Goal: Task Accomplishment & Management: Complete application form

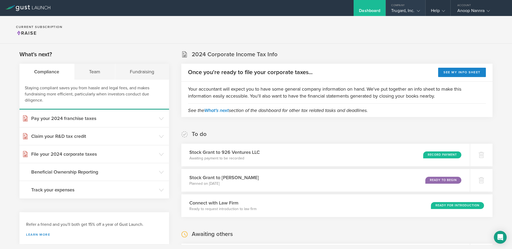
click at [414, 10] on gust-icon at bounding box center [416, 10] width 5 height 5
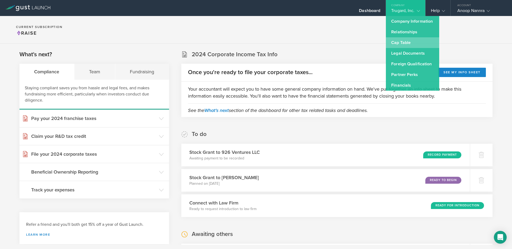
click at [403, 43] on link "Cap Table" at bounding box center [412, 42] width 53 height 11
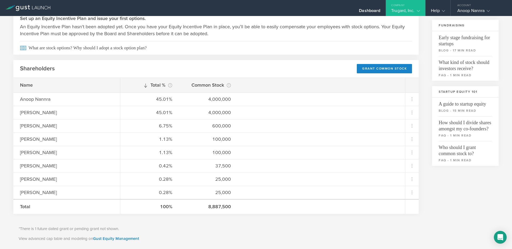
scroll to position [107, 0]
click at [383, 70] on div "Grant Common Stock" at bounding box center [384, 68] width 55 height 9
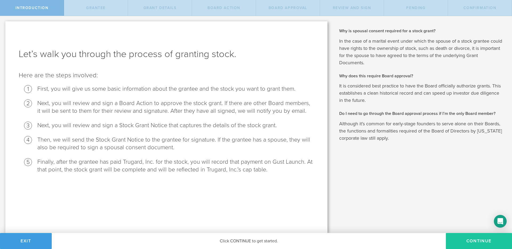
click at [480, 242] on button "Continue" at bounding box center [478, 241] width 66 height 16
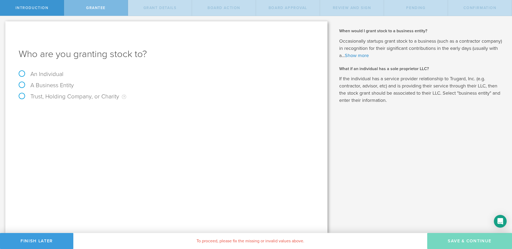
click at [54, 85] on label "A Business Entity" at bounding box center [46, 85] width 55 height 7
click at [3, 25] on input "A Business Entity" at bounding box center [1, 20] width 3 height 9
radio input "true"
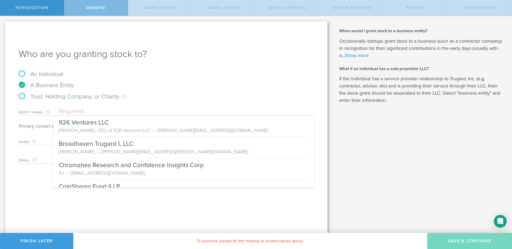
click at [81, 110] on input "text" at bounding box center [186, 111] width 255 height 8
type input "v"
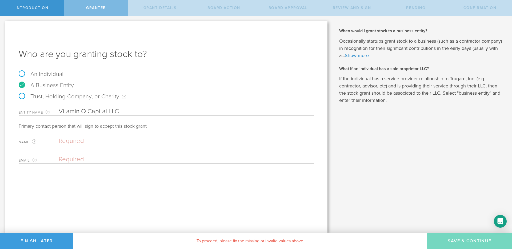
type input "Vitamin Q Capital LLC"
click at [94, 139] on input "text" at bounding box center [185, 141] width 253 height 8
click at [79, 160] on input "email" at bounding box center [185, 159] width 253 height 8
type input "jake@decentralpark.io"
click at [103, 140] on input "text" at bounding box center [185, 141] width 253 height 8
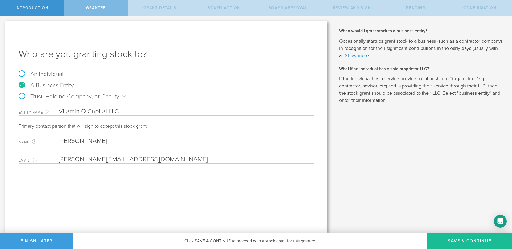
type input "Jake"
drag, startPoint x: 80, startPoint y: 141, endPoint x: 54, endPoint y: 141, distance: 26.1
click at [54, 141] on div "Name The first and last name of the person that is signing on behalf of the bus…" at bounding box center [166, 139] width 295 height 11
type input "John Quinn"
click at [72, 180] on div "Who are you granting stock to? An Individual A Business Entity Trust, Holding C…" at bounding box center [166, 127] width 322 height 212
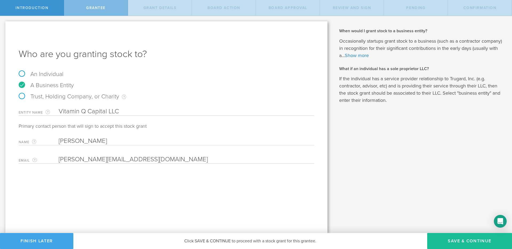
click at [55, 241] on button "Finish Later" at bounding box center [36, 241] width 73 height 16
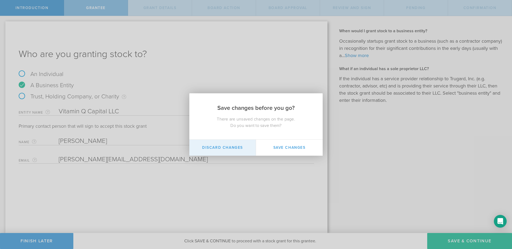
click at [233, 149] on button "Discard Changes" at bounding box center [222, 148] width 67 height 16
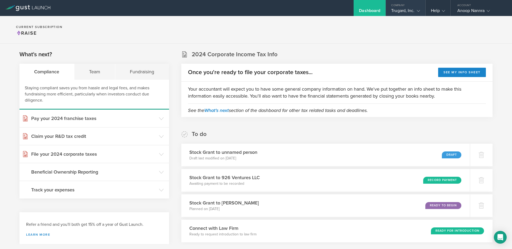
click at [409, 10] on div "Trugard, Inc." at bounding box center [405, 12] width 29 height 8
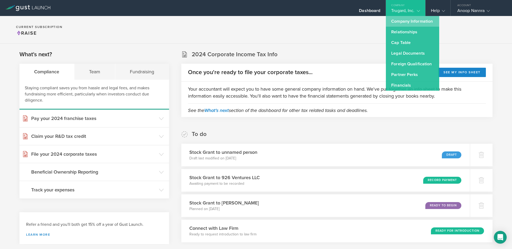
click at [406, 22] on link "Company Information" at bounding box center [412, 21] width 53 height 11
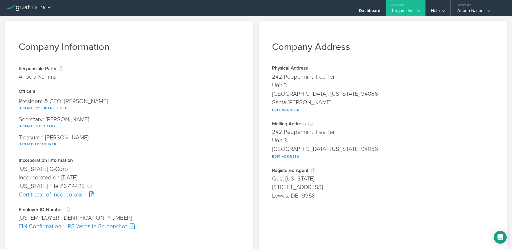
click at [399, 13] on div "Trugard, Inc." at bounding box center [405, 12] width 29 height 8
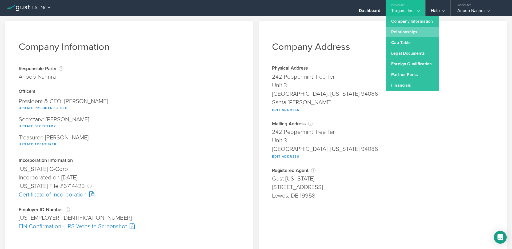
click at [400, 33] on link "Relationships" at bounding box center [412, 32] width 53 height 11
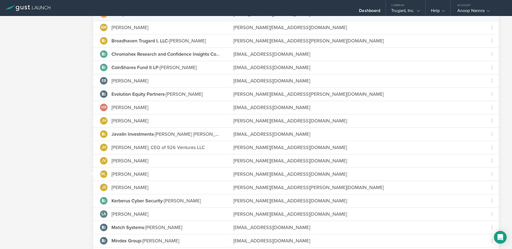
scroll to position [243, 0]
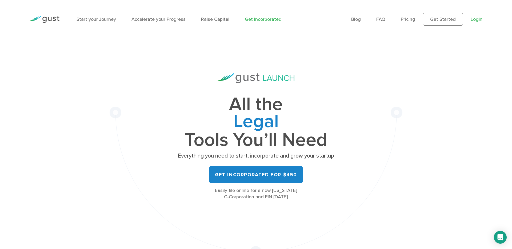
click at [477, 17] on link "Login" at bounding box center [476, 20] width 12 height 6
